Goal: Complete application form

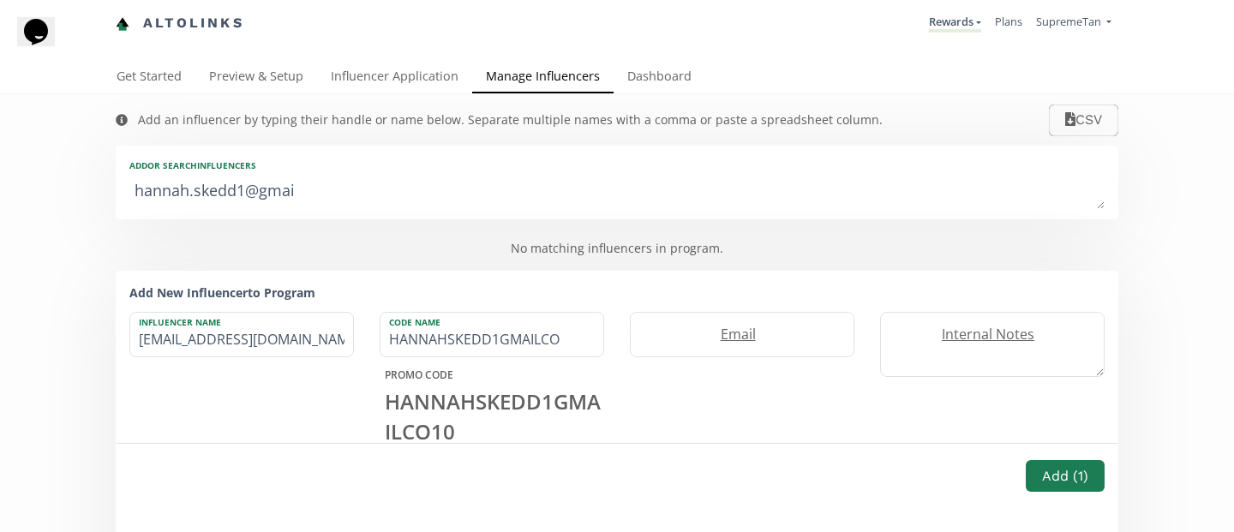
type textarea "hannah.skedd1@gma"
type input "hannah.skedd1@gma"
type input "HANNAHSKEDD1GMA"
type textarea "[PERSON_NAME].s"
type input "[PERSON_NAME].s"
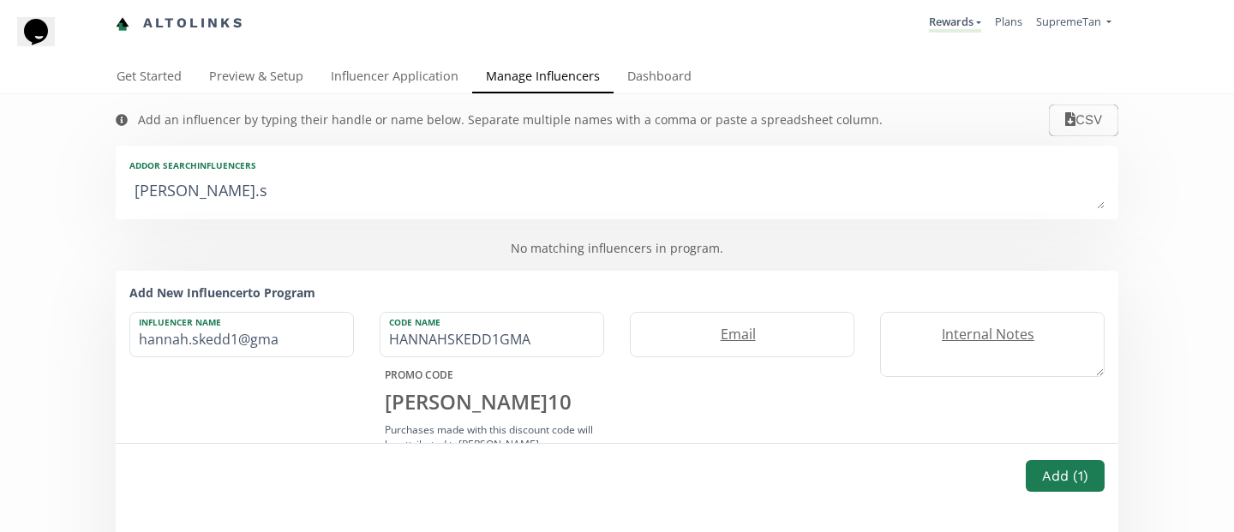
type input "[PERSON_NAME]"
type textarea "[PERSON_NAME]."
type input "[PERSON_NAME]."
type input "[PERSON_NAME]"
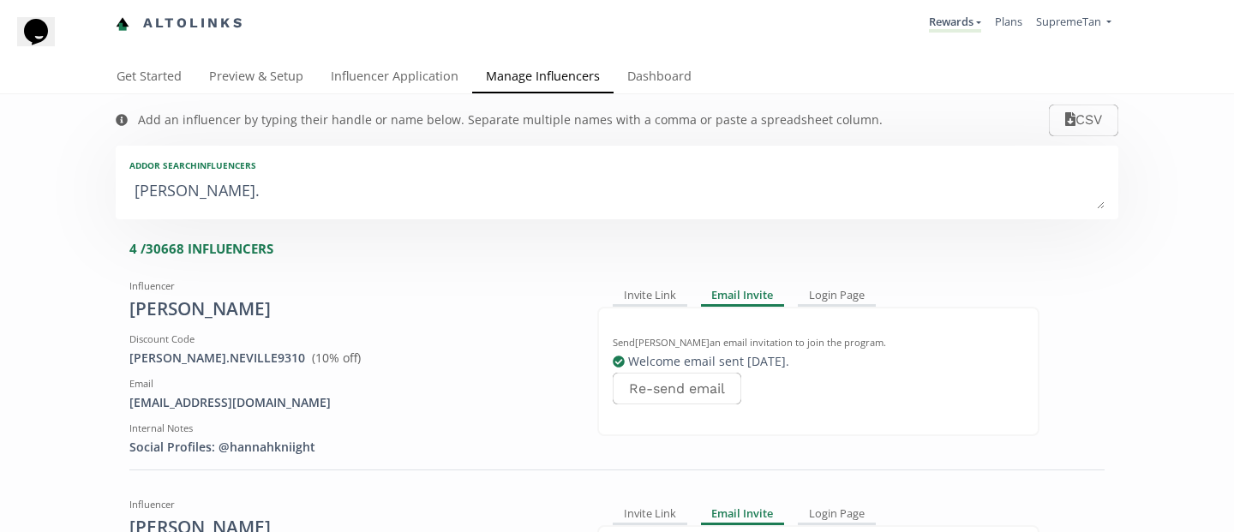
type textarea "[PERSON_NAME]"
type input "[PERSON_NAME]"
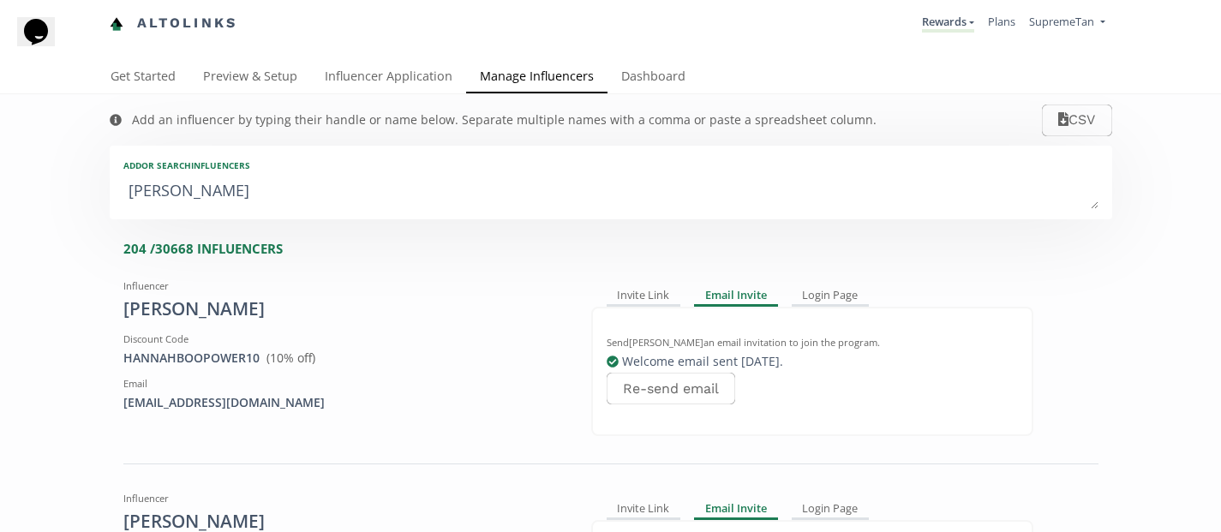
type textarea "[PERSON_NAME]"
type input "[PERSON_NAME]"
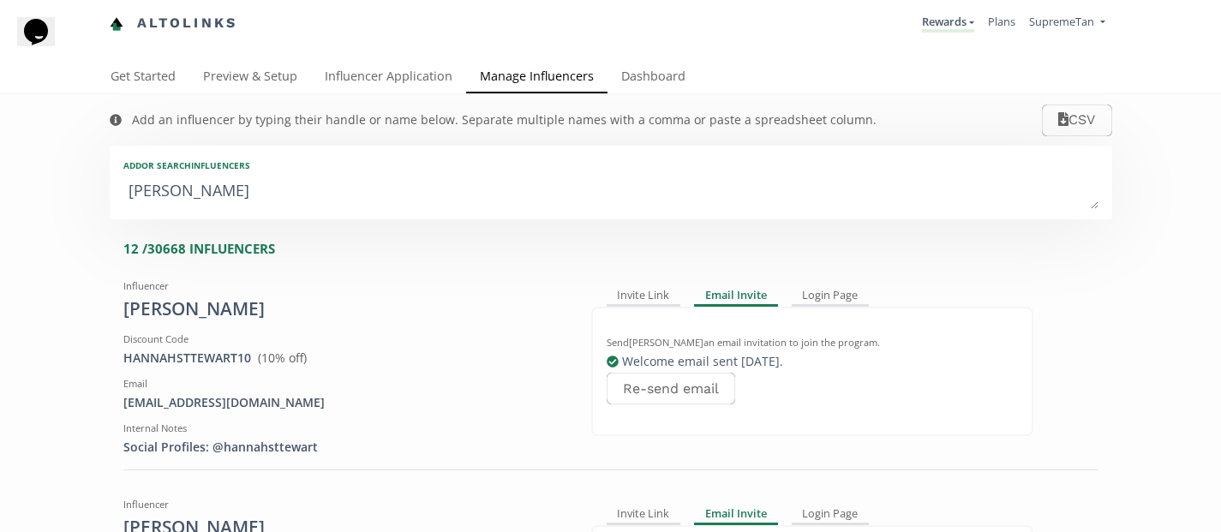
type textarea "[PERSON_NAME]"
type input "[PERSON_NAME]"
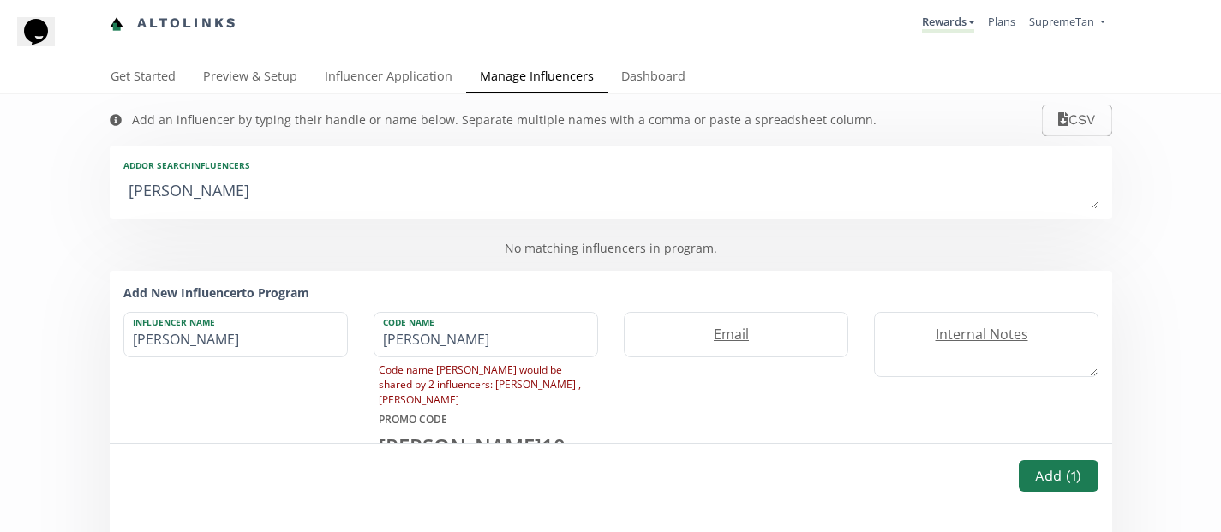
type textarea "[PERSON_NAME]"
type input "[PERSON_NAME]"
type textarea "[PERSON_NAME]"
type input "[PERSON_NAME]"
type textarea "[PERSON_NAME]"
